Goal: Information Seeking & Learning: Learn about a topic

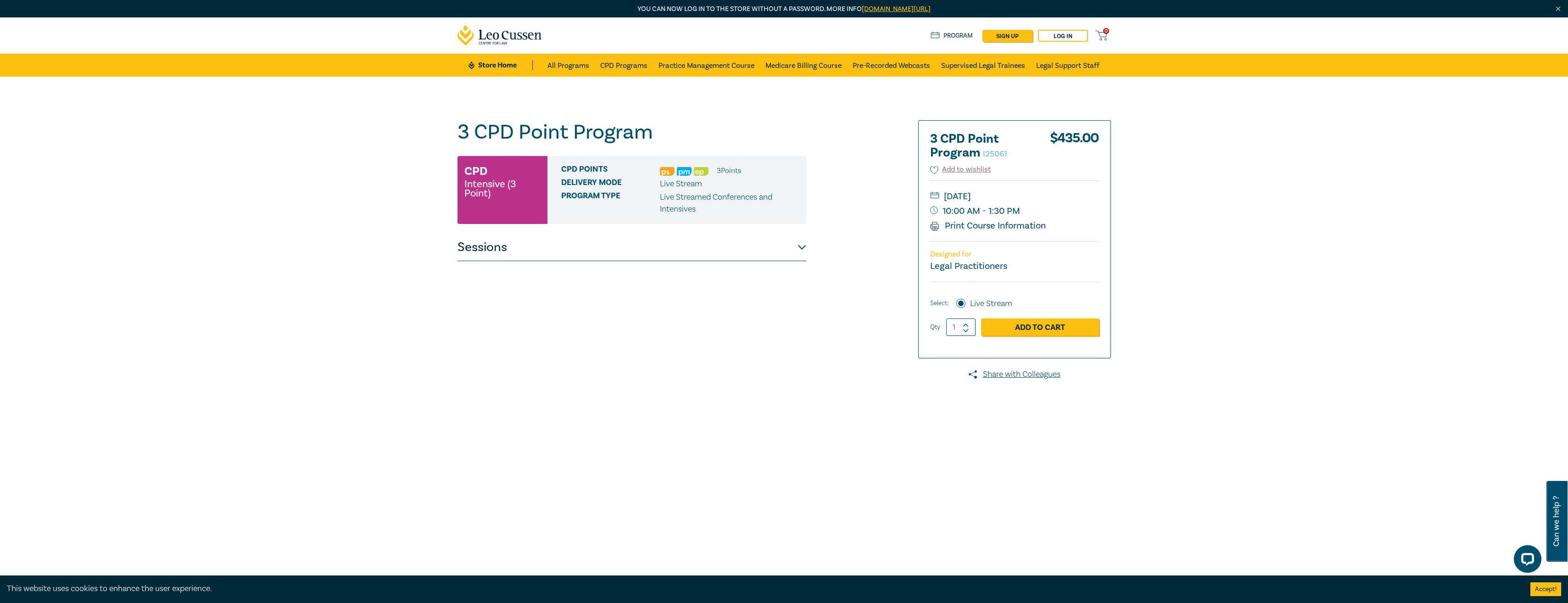
click at [1119, 484] on div "3 CPD Point Program I25061 CPD Intensive (3 Point) CPD Points 3 Point s Deliver…" at bounding box center [784, 349] width 1568 height 546
drag, startPoint x: 461, startPoint y: 220, endPoint x: 465, endPoint y: 228, distance: 8.9
click at [465, 228] on div "3 CPD Point Program I25061 CPD Intensive (3 Point) CPD Points 3 Point s Deliver…" at bounding box center [632, 350] width 349 height 459
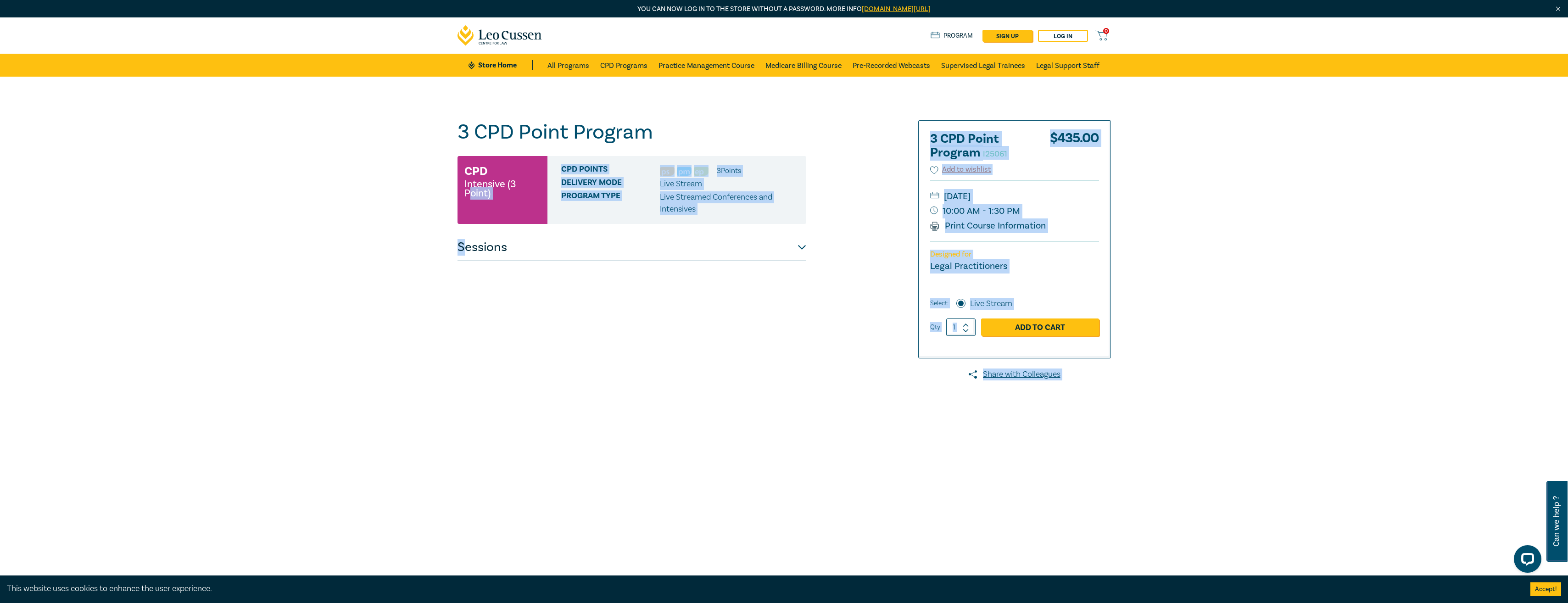
drag, startPoint x: 465, startPoint y: 228, endPoint x: 482, endPoint y: 253, distance: 30.2
click at [482, 253] on button "Sessions" at bounding box center [632, 247] width 349 height 27
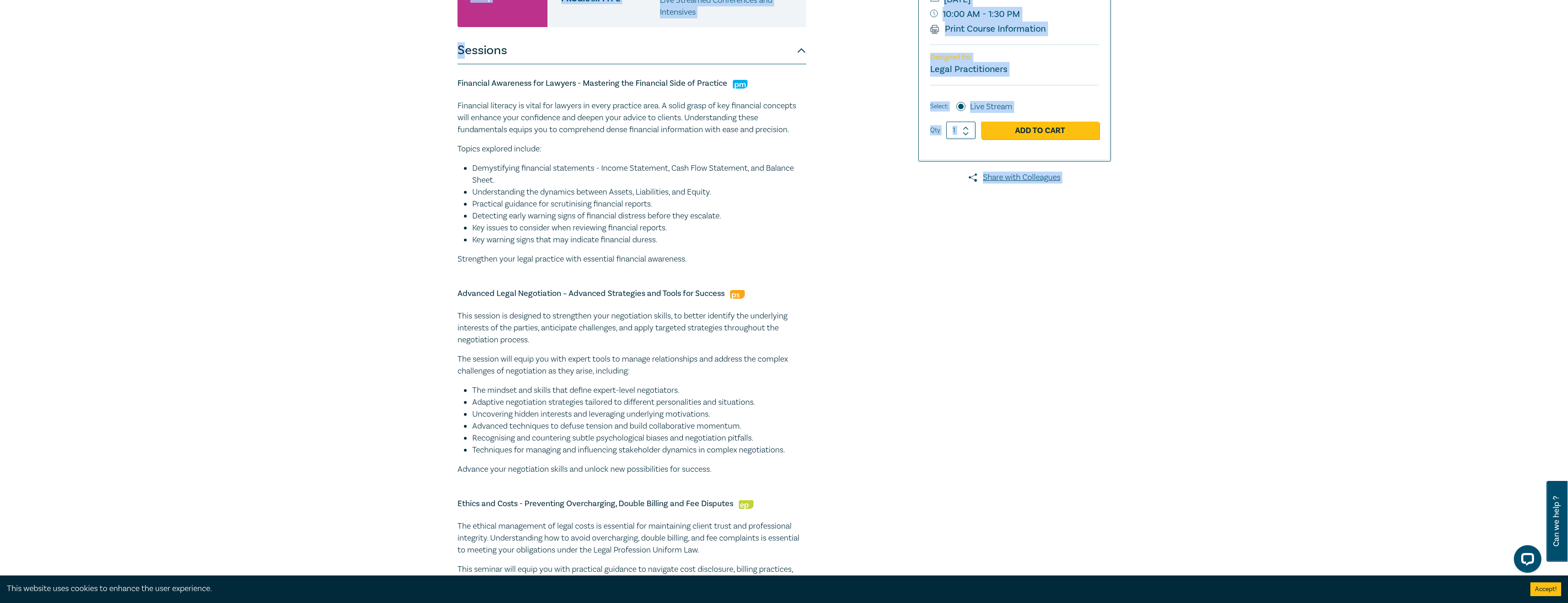
scroll to position [92, 0]
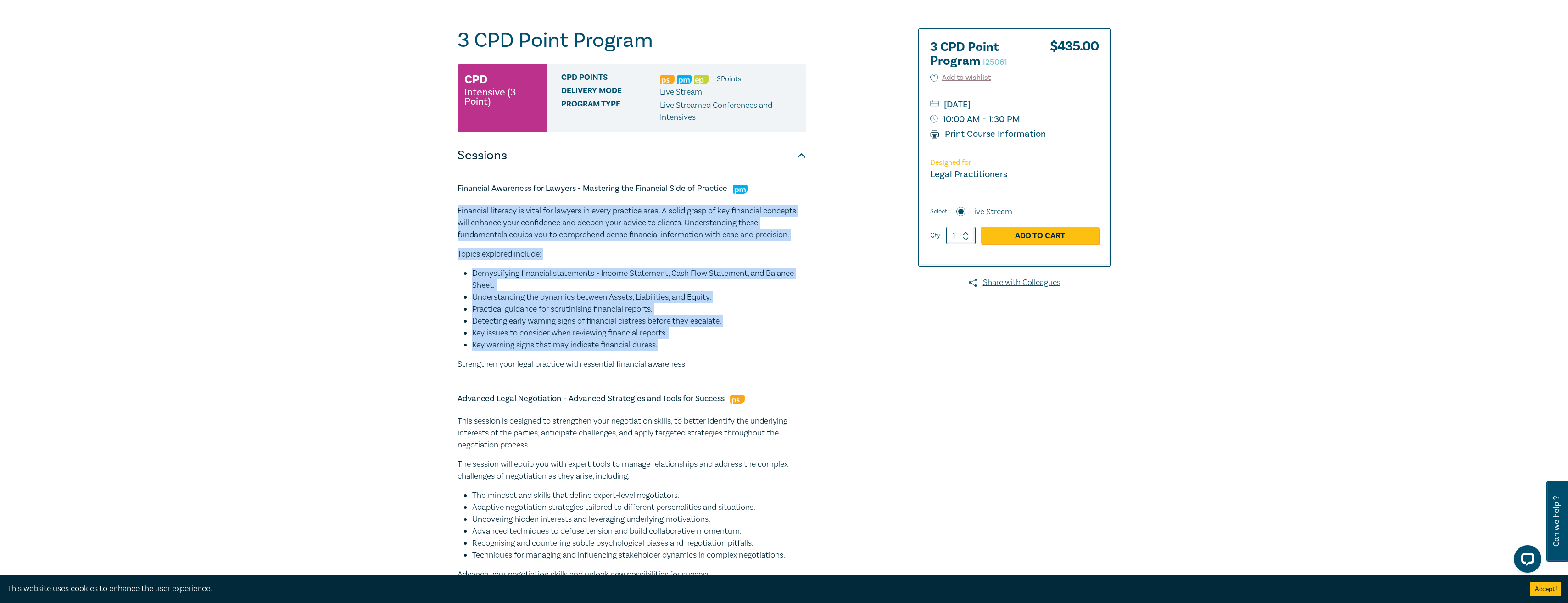
drag, startPoint x: 682, startPoint y: 348, endPoint x: 448, endPoint y: 215, distance: 269.2
click at [448, 215] on div "3 CPD Point Program I25061 CPD Intensive (3 Point) CPD Points 3 Point s Deliver…" at bounding box center [784, 431] width 1568 height 894
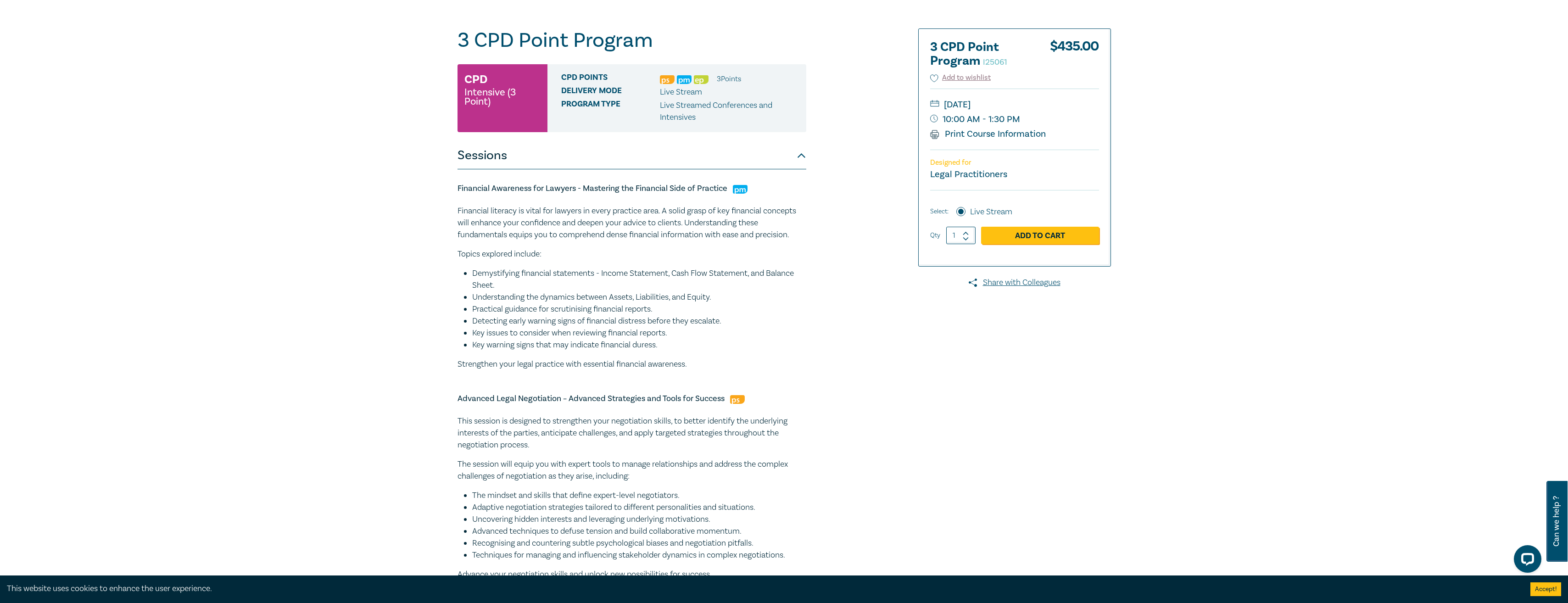
click at [696, 361] on p "Strengthen your legal practice with essential financial awareness." at bounding box center [632, 364] width 349 height 12
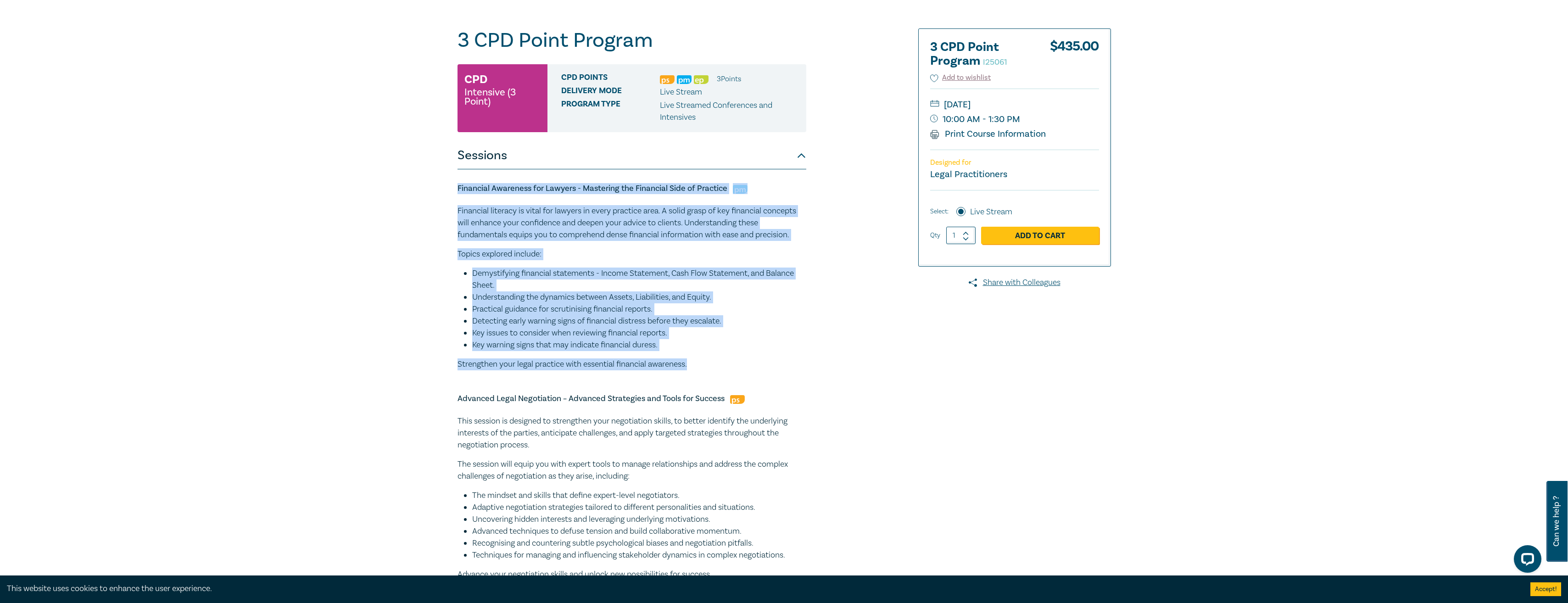
drag, startPoint x: 659, startPoint y: 360, endPoint x: 455, endPoint y: 172, distance: 277.4
click at [455, 172] on div "3 CPD Point Program I25061 CPD Intensive (3 Point) CPD Points 3 Point s Deliver…" at bounding box center [673, 432] width 443 height 807
drag, startPoint x: 455, startPoint y: 172, endPoint x: 470, endPoint y: 178, distance: 16.2
copy div "Financial Awareness for Lawyers - Mastering the Financial Side of Practice Fina…"
